Goal: Navigation & Orientation: Find specific page/section

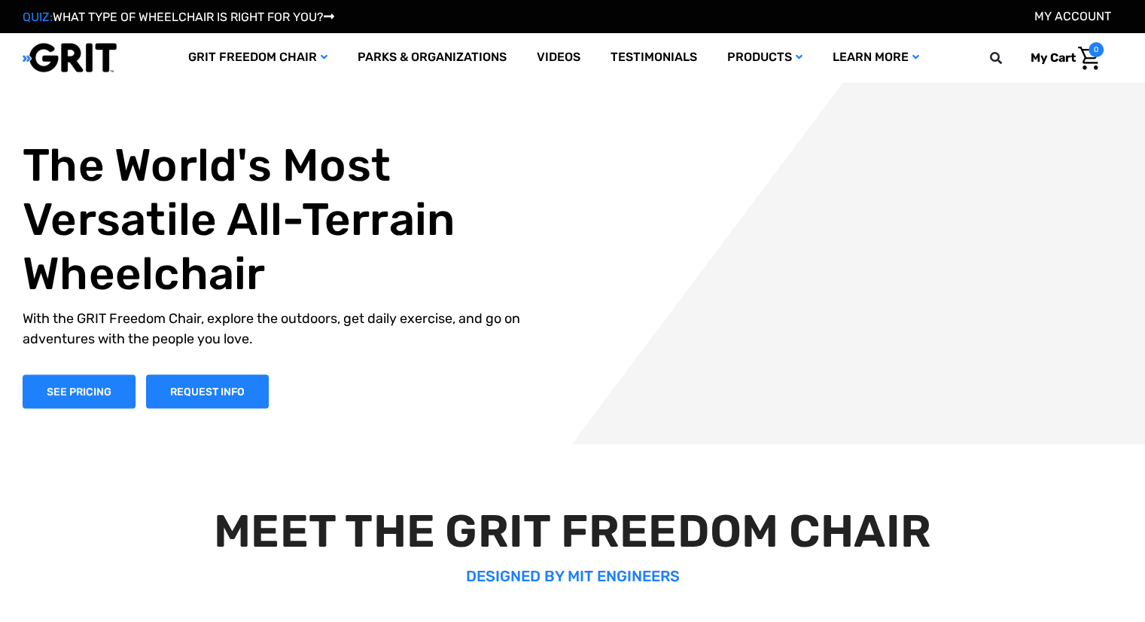
click at [1070, 20] on link "My Account" at bounding box center [1072, 16] width 77 height 14
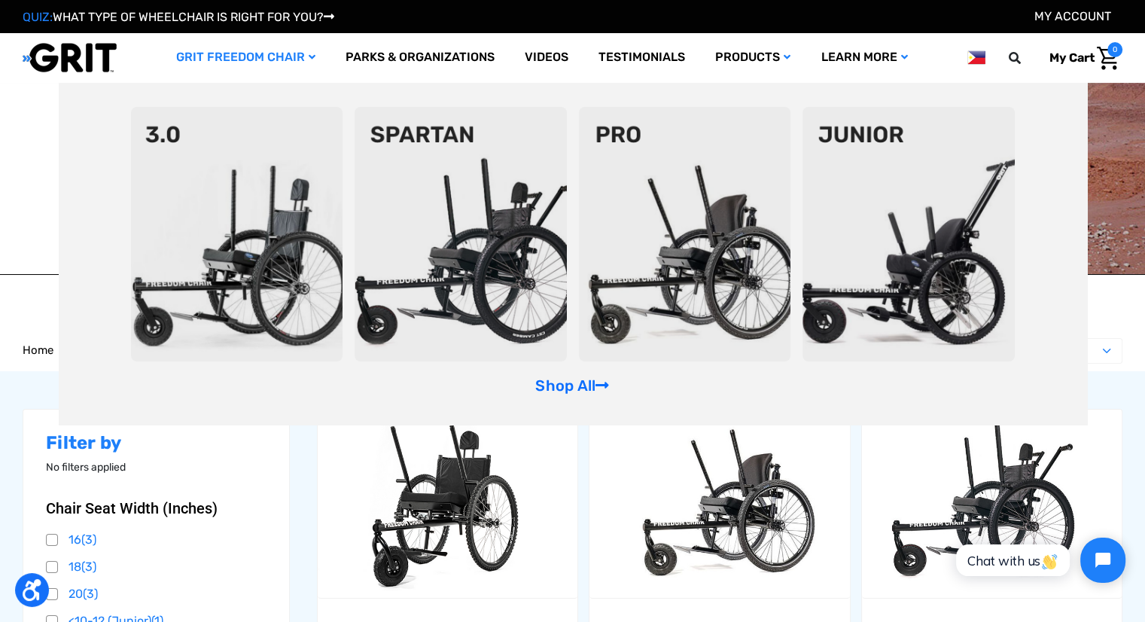
click at [241, 56] on link "GRIT Freedom Chair" at bounding box center [245, 57] width 169 height 49
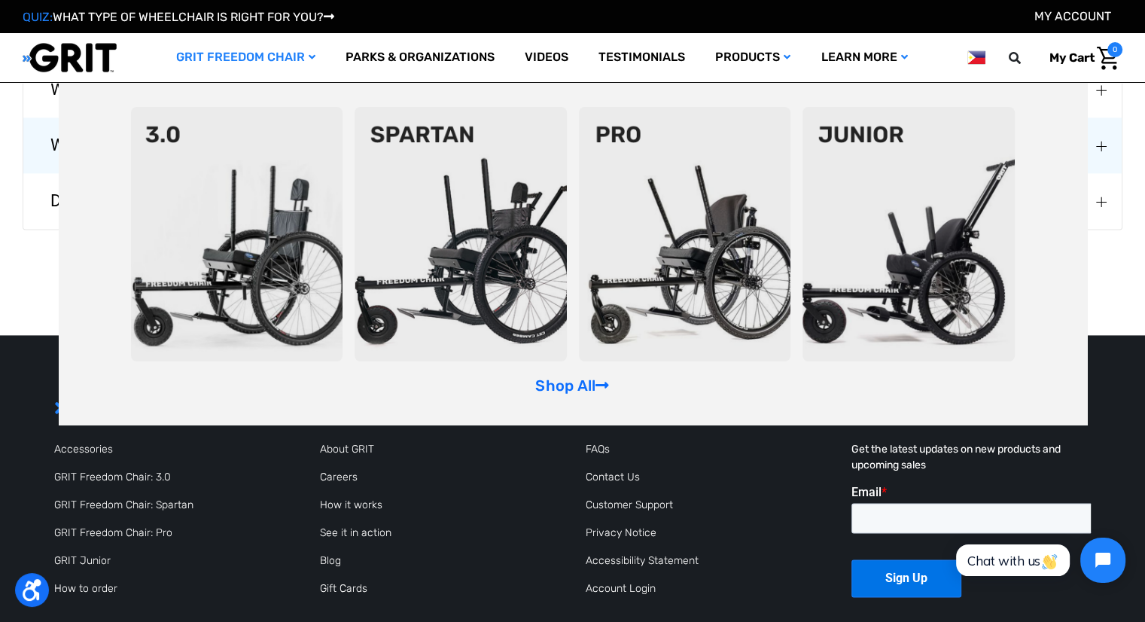
scroll to position [2050, 0]
click at [340, 449] on link "About GRIT" at bounding box center [347, 449] width 54 height 13
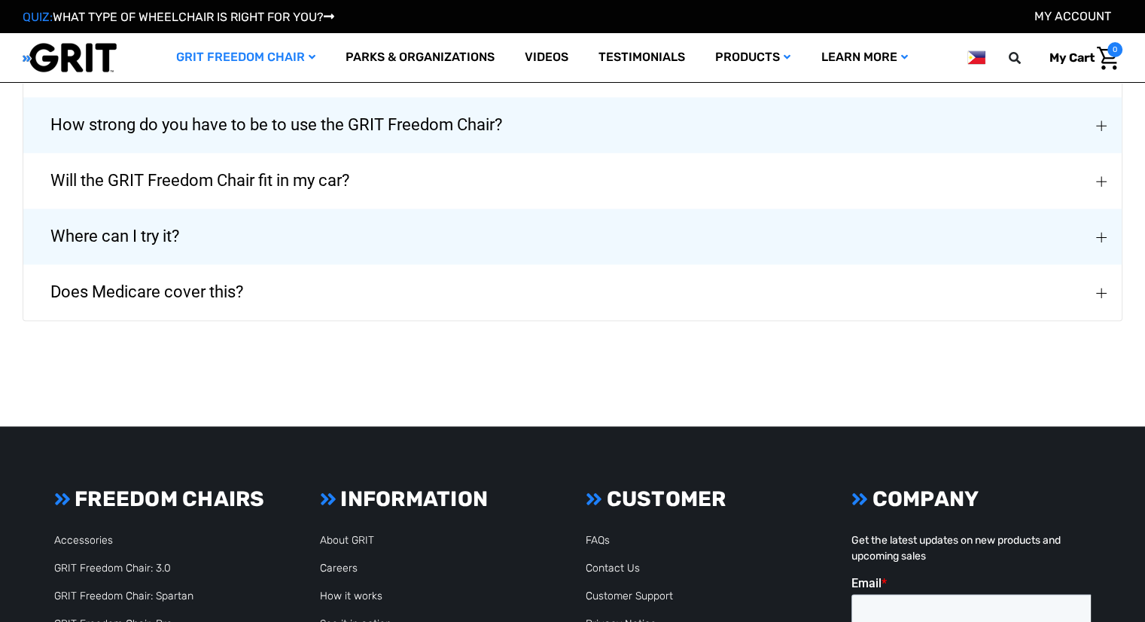
click at [66, 35] on header "Toggle menu My Cart 0 Search GRIT Freedom Chair Shop All Parks & Organizations …" at bounding box center [572, 57] width 1145 height 49
